Goal: Information Seeking & Learning: Learn about a topic

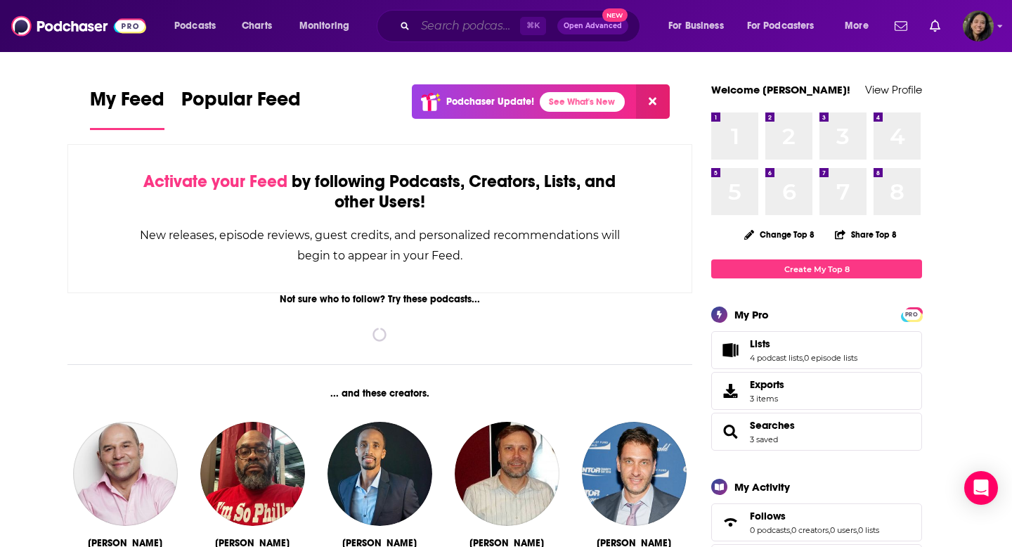
click at [470, 20] on input "Search podcasts, credits, & more..." at bounding box center [467, 26] width 105 height 22
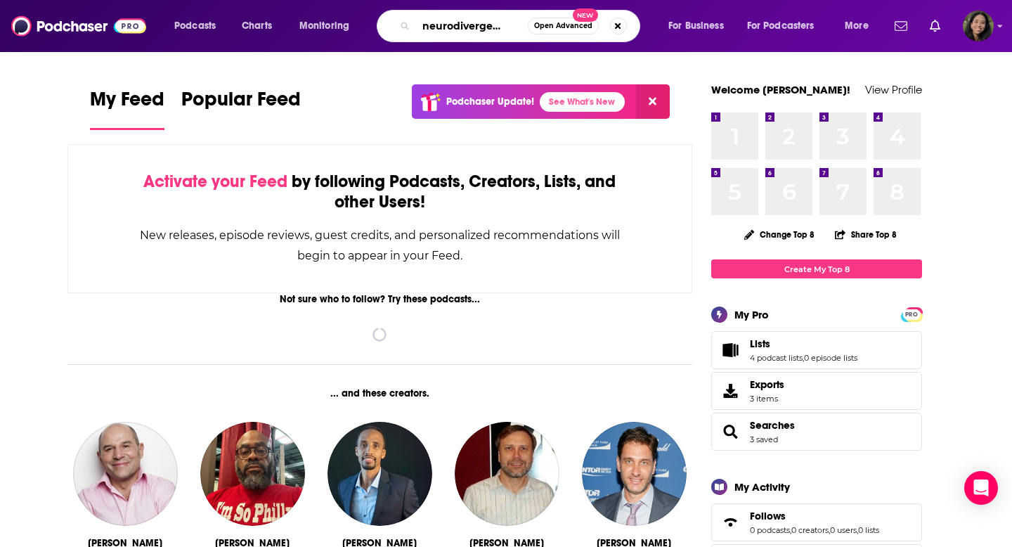
scroll to position [0, 42]
type input "the neurodivergent woman"
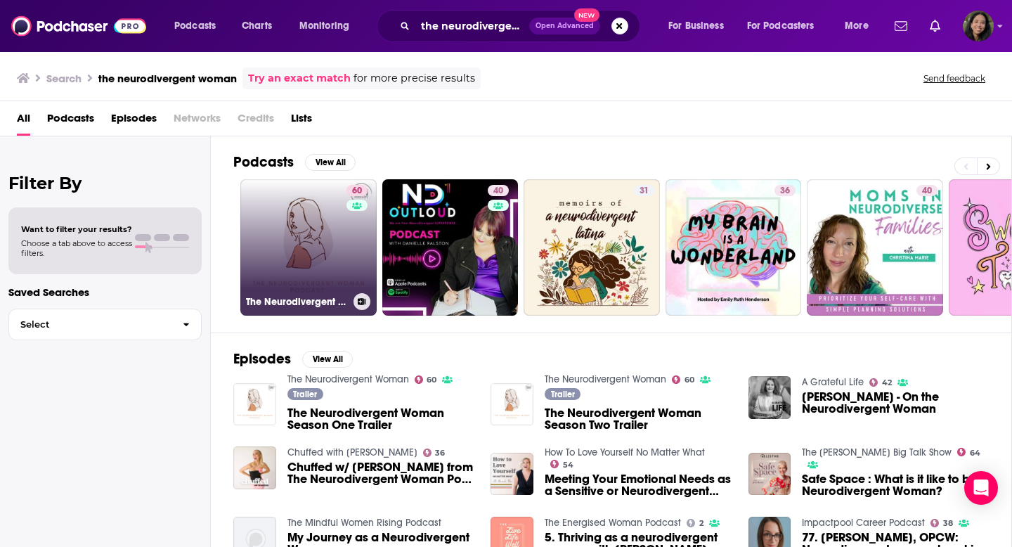
click at [305, 218] on link "60 The Neurodivergent Woman" at bounding box center [308, 247] width 136 height 136
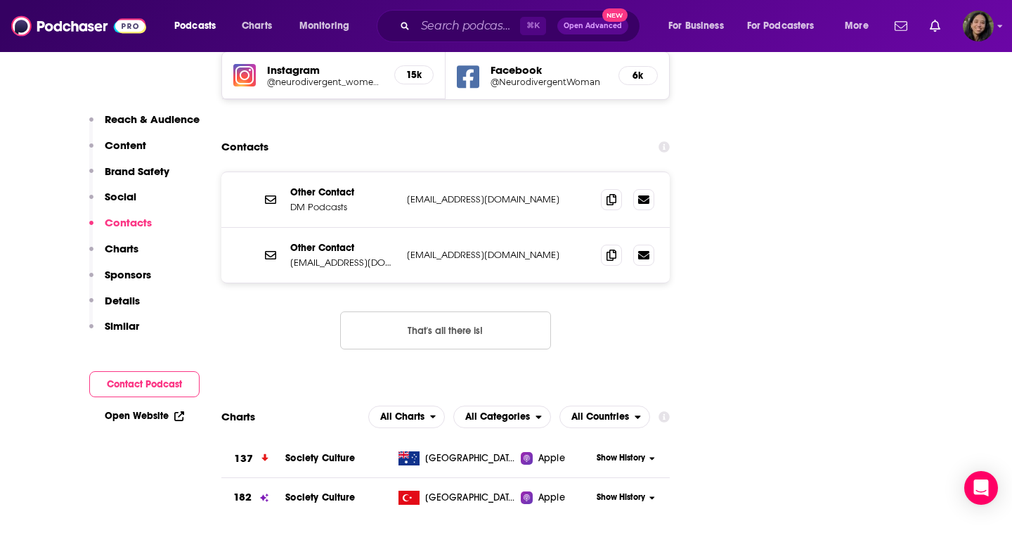
scroll to position [1734, 0]
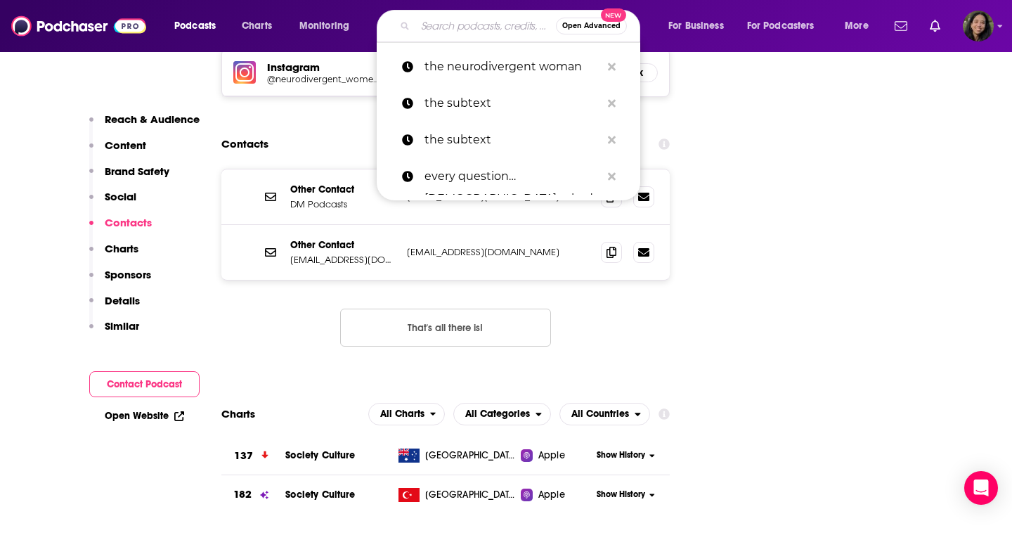
click at [459, 27] on input "Search podcasts, credits, & more..." at bounding box center [485, 26] width 141 height 22
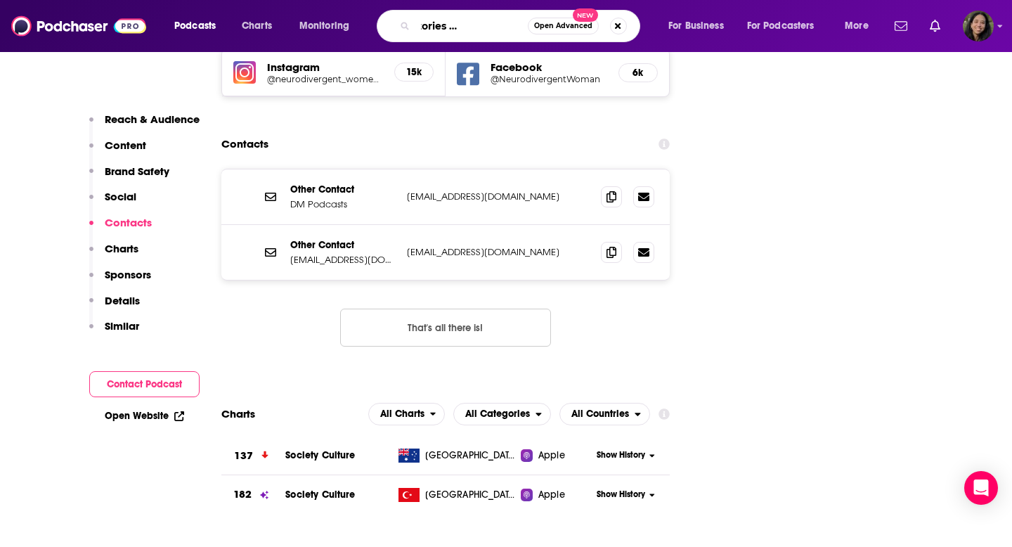
type input "sensitive stories with [PERSON_NAME]"
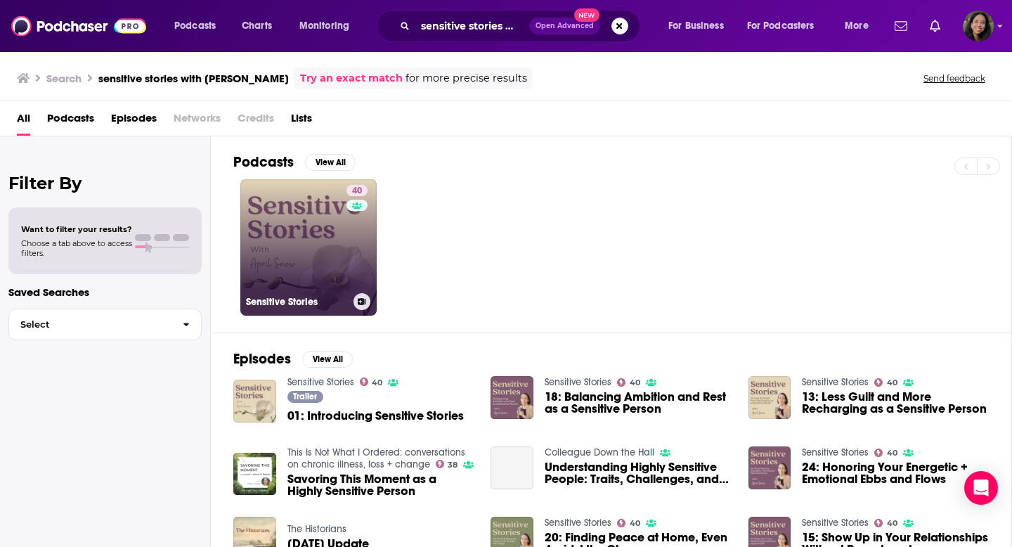
click at [269, 238] on link "40 Sensitive Stories" at bounding box center [308, 247] width 136 height 136
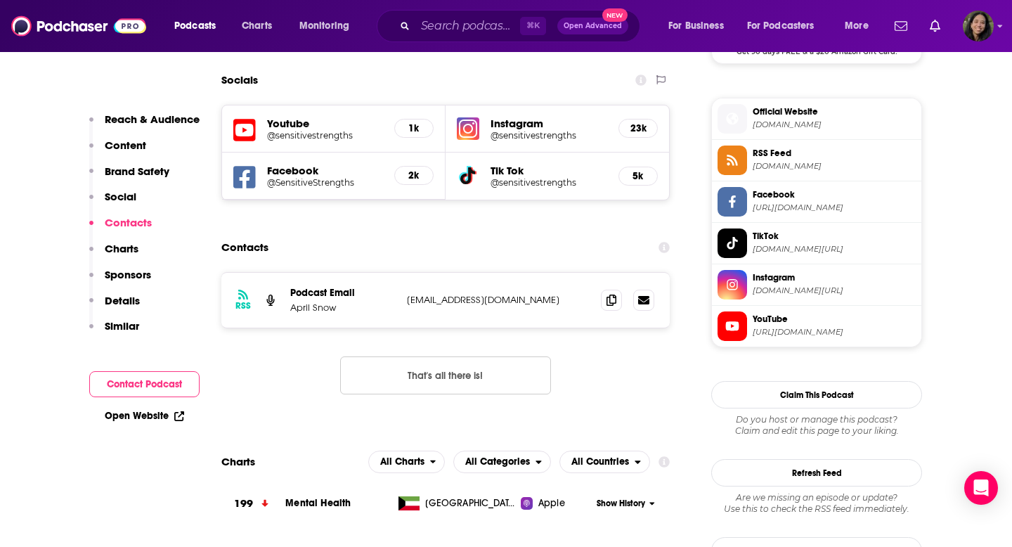
scroll to position [1202, 0]
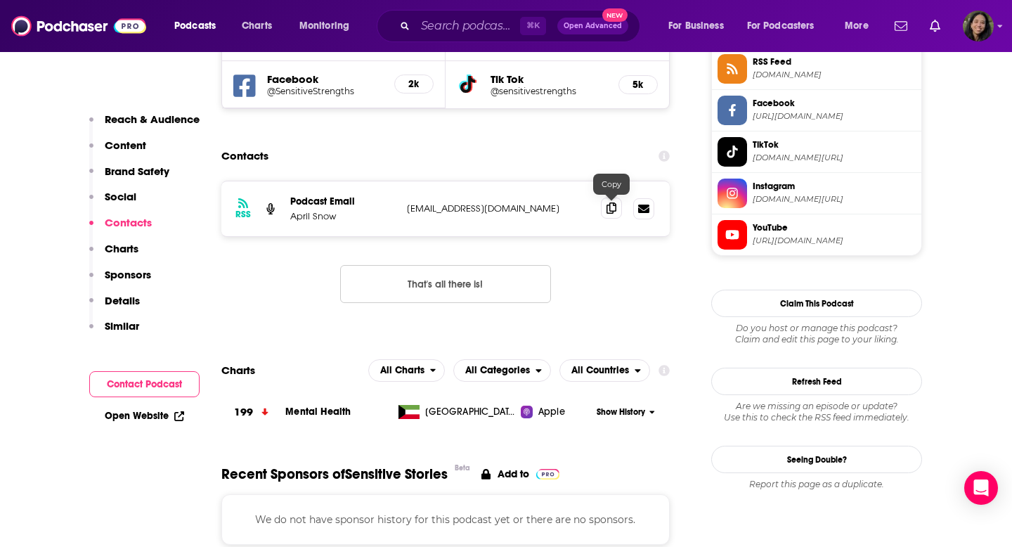
click at [610, 213] on icon at bounding box center [611, 207] width 10 height 11
click at [427, 23] on input "Search podcasts, credits, & more..." at bounding box center [467, 26] width 105 height 22
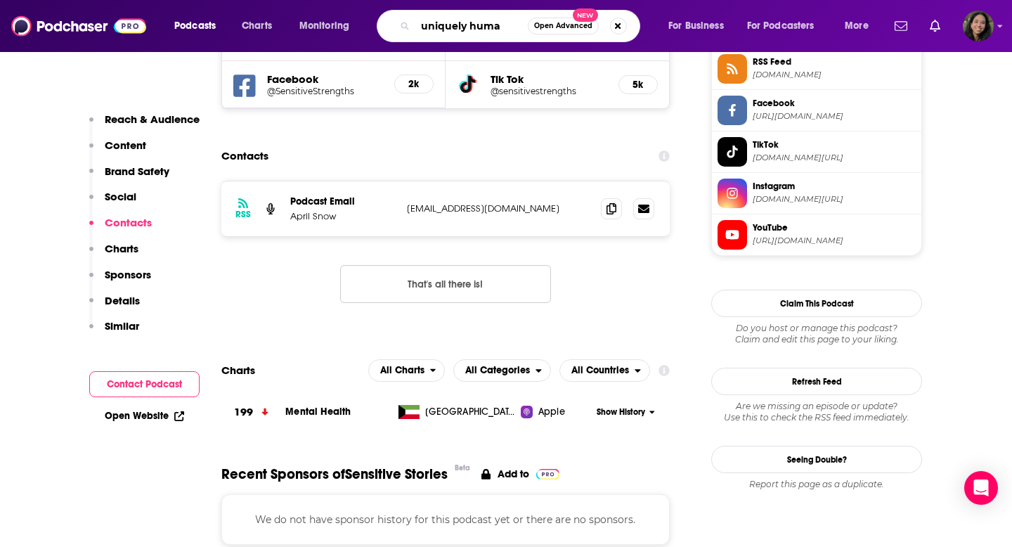
type input "uniquely human"
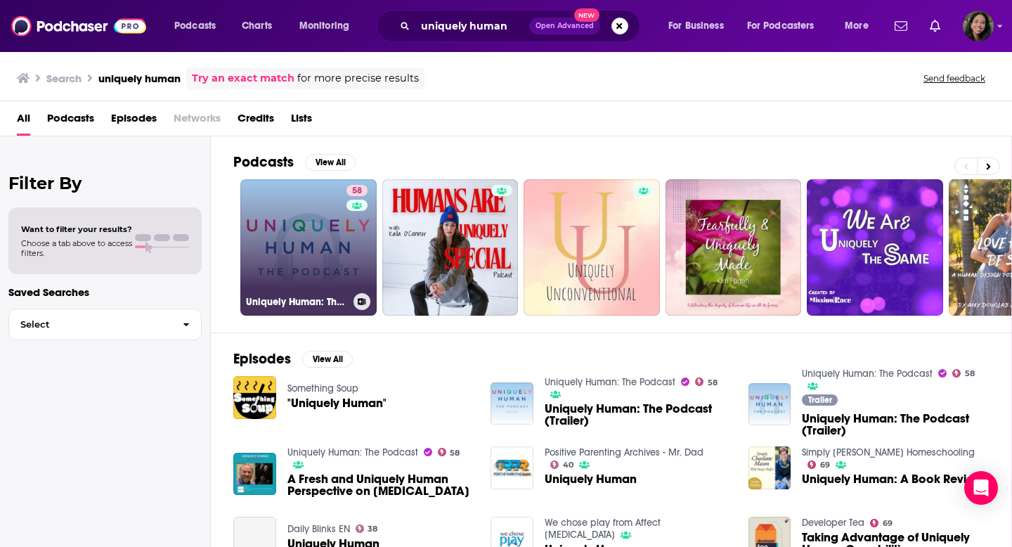
click at [312, 232] on link "58 Uniquely Human: The Podcast" at bounding box center [308, 247] width 136 height 136
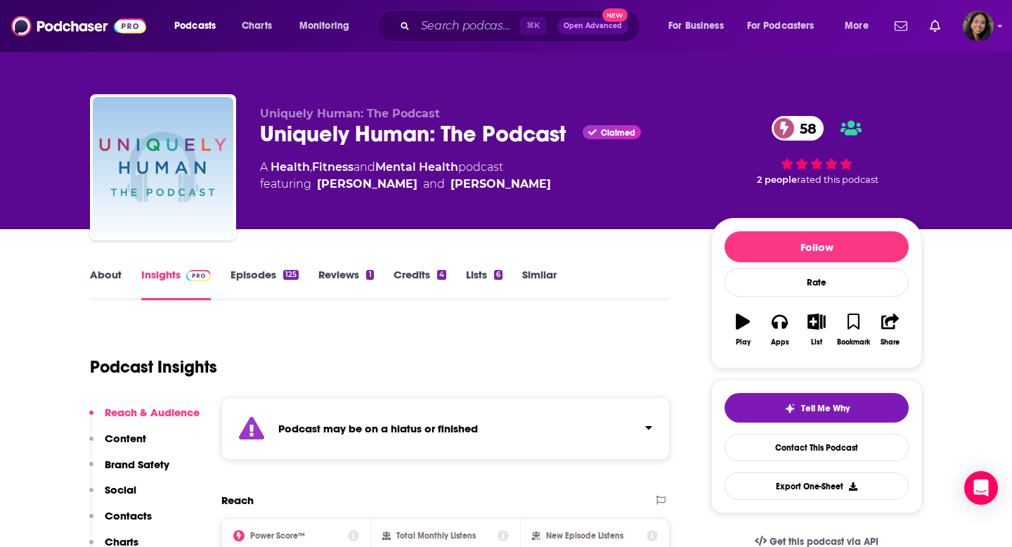
click at [345, 439] on div "Podcast may be on a hiatus or finished" at bounding box center [445, 428] width 448 height 63
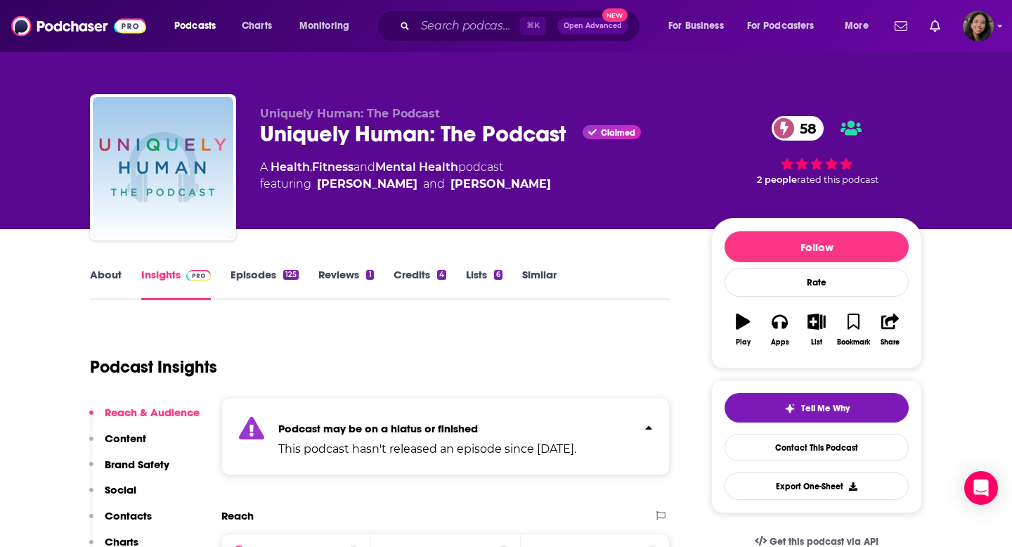
click at [345, 439] on div "Podcast may be on a hiatus or finished This podcast hasn't released an episode …" at bounding box center [427, 436] width 298 height 43
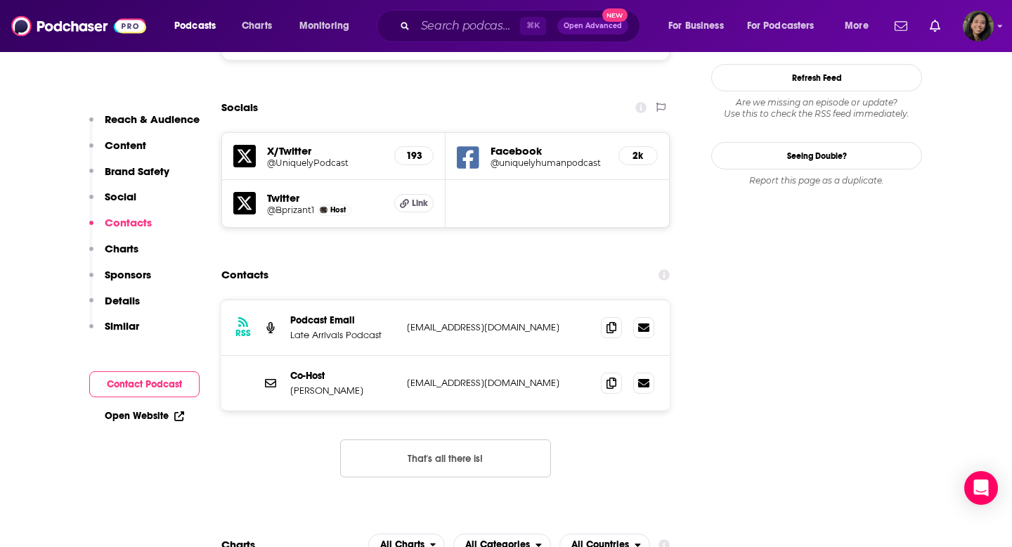
scroll to position [1409, 0]
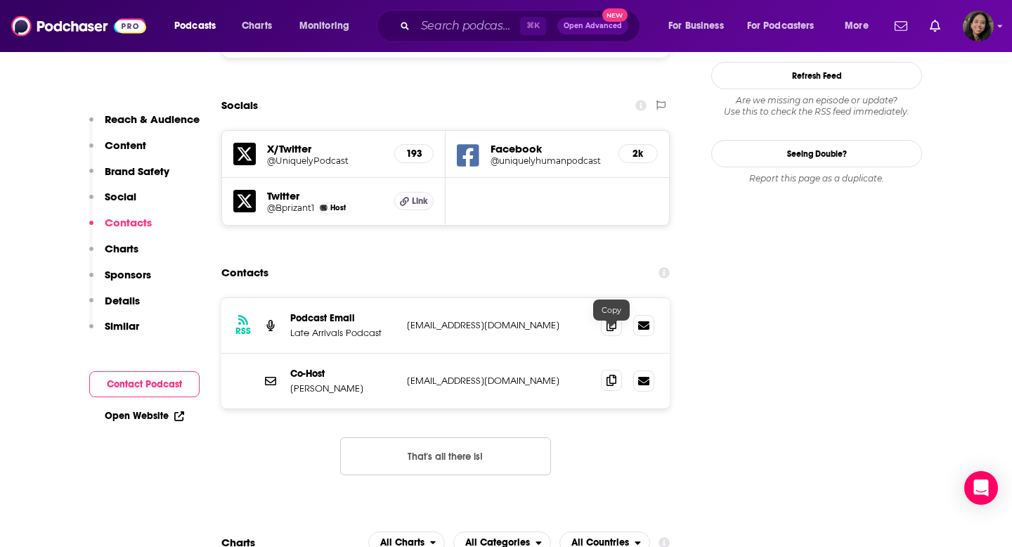
click at [606, 375] on icon at bounding box center [611, 380] width 10 height 11
